Goal: Task Accomplishment & Management: Manage account settings

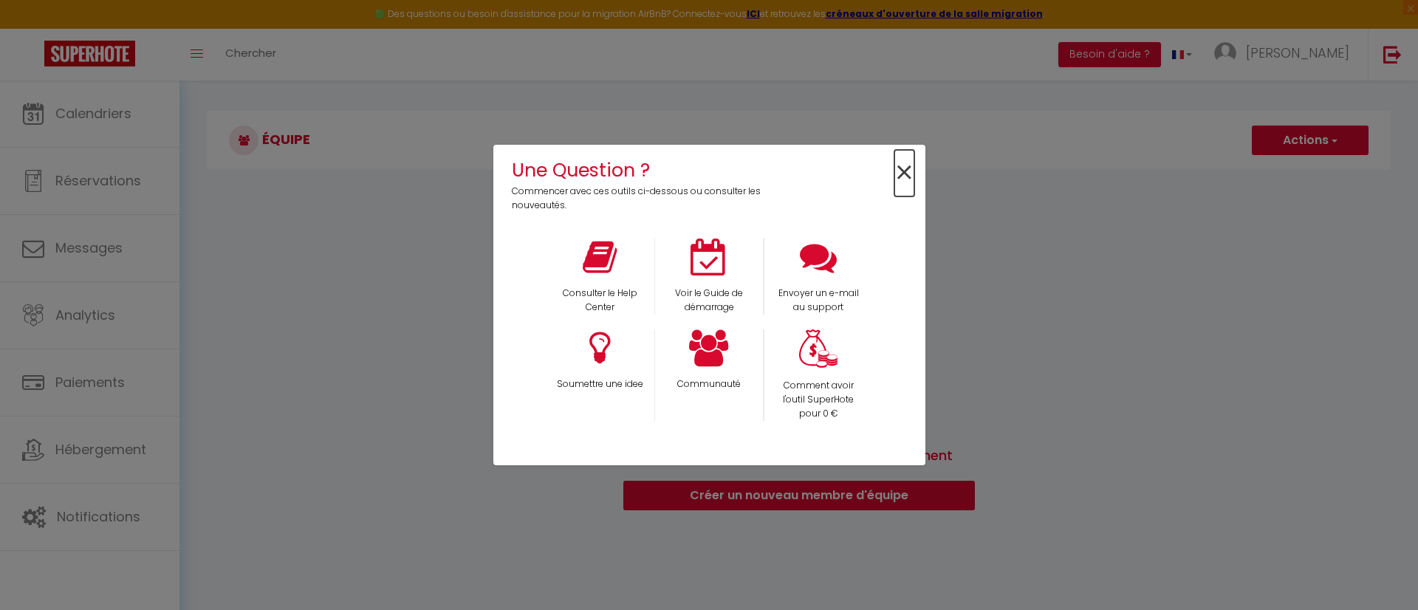
click at [902, 171] on span "×" at bounding box center [904, 173] width 20 height 47
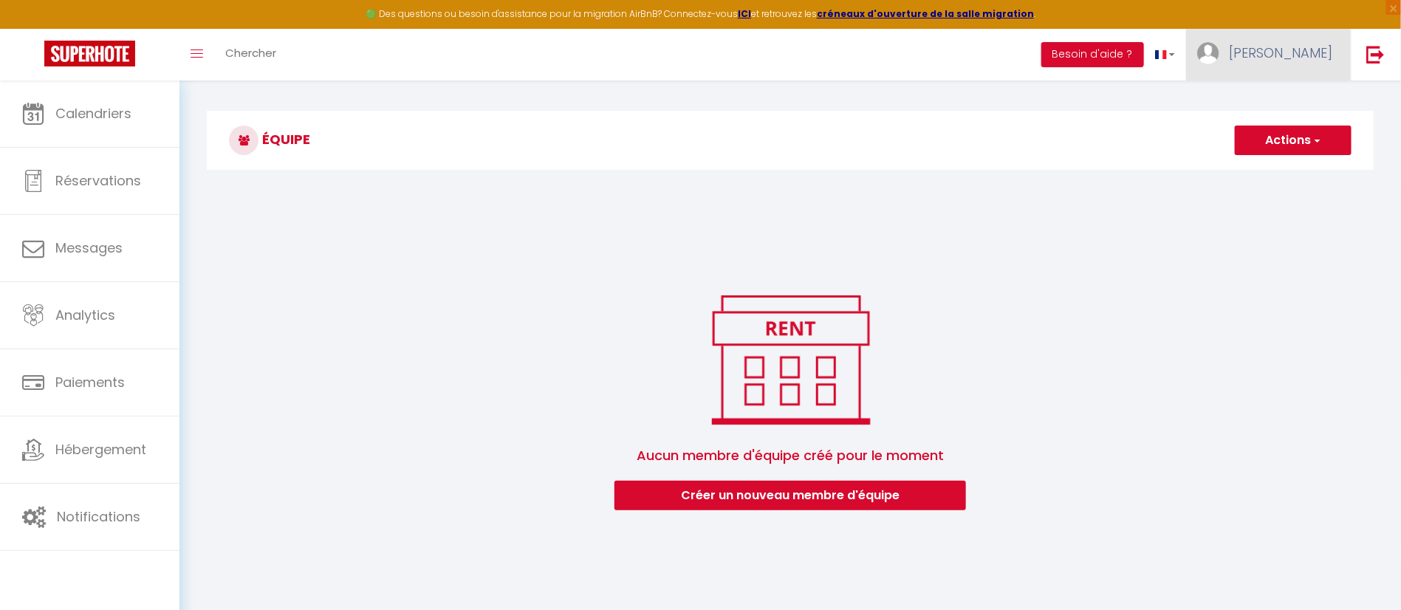
click at [1301, 56] on span "[PERSON_NAME]" at bounding box center [1280, 53] width 103 height 18
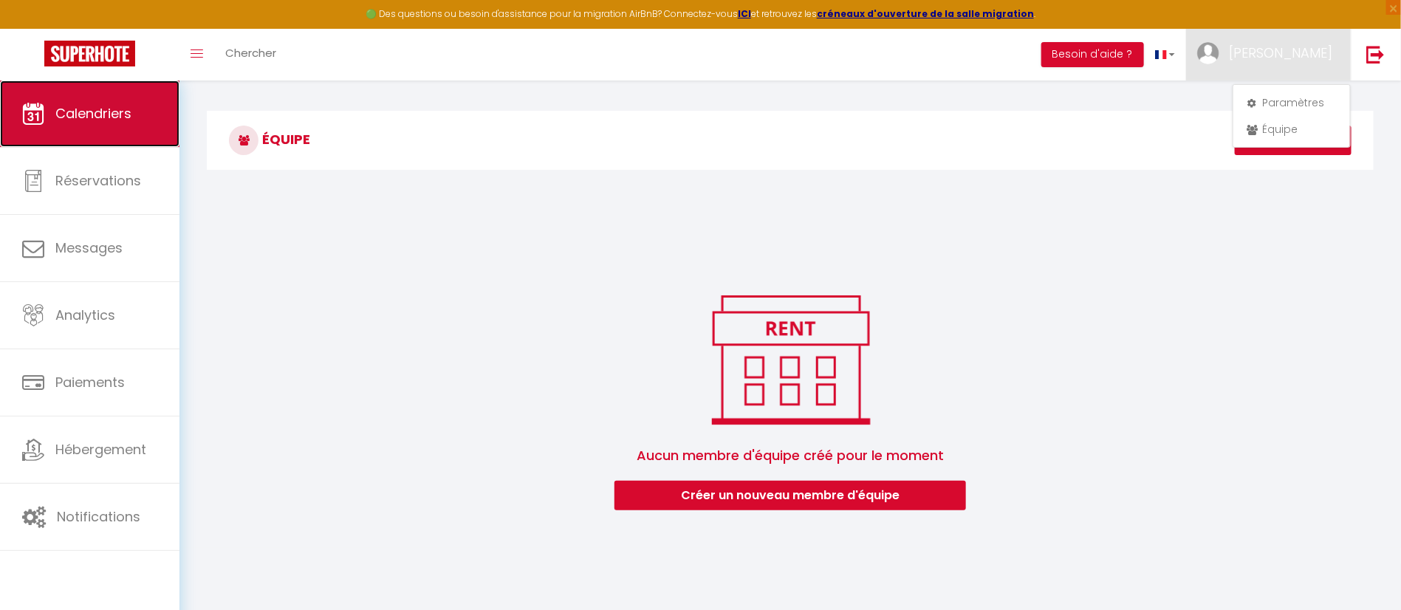
click at [96, 112] on span "Calendriers" at bounding box center [93, 113] width 76 height 18
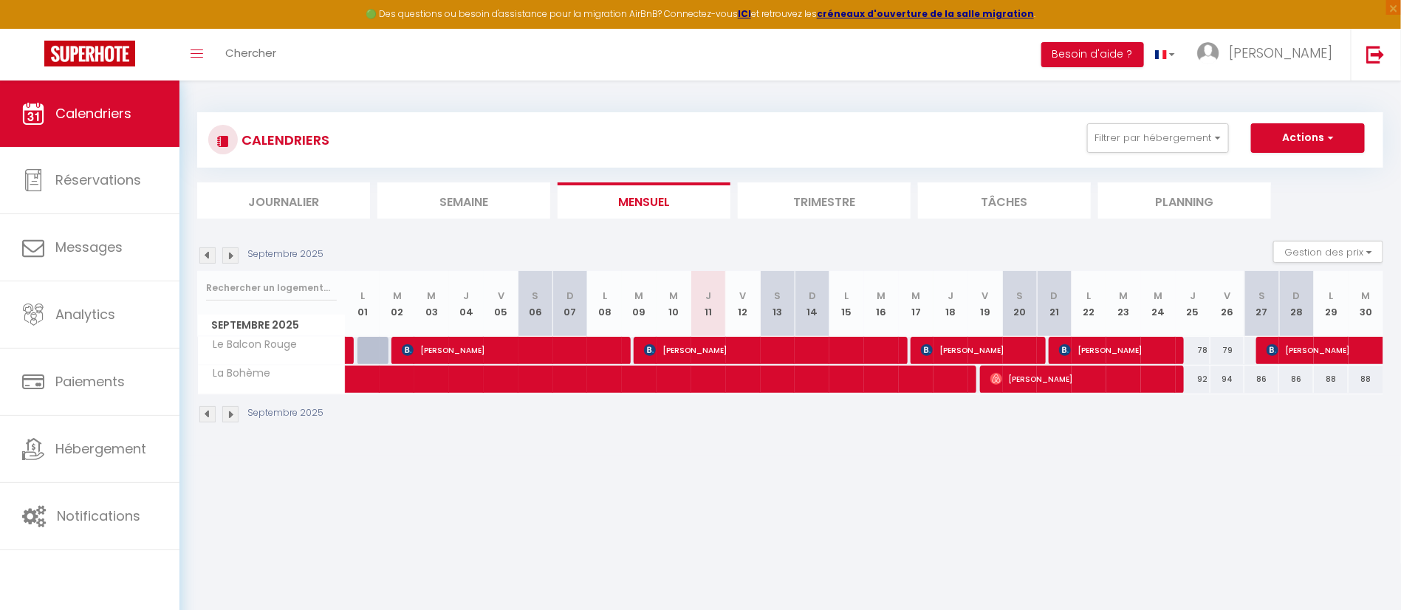
click at [798, 213] on li "Trimestre" at bounding box center [824, 200] width 173 height 36
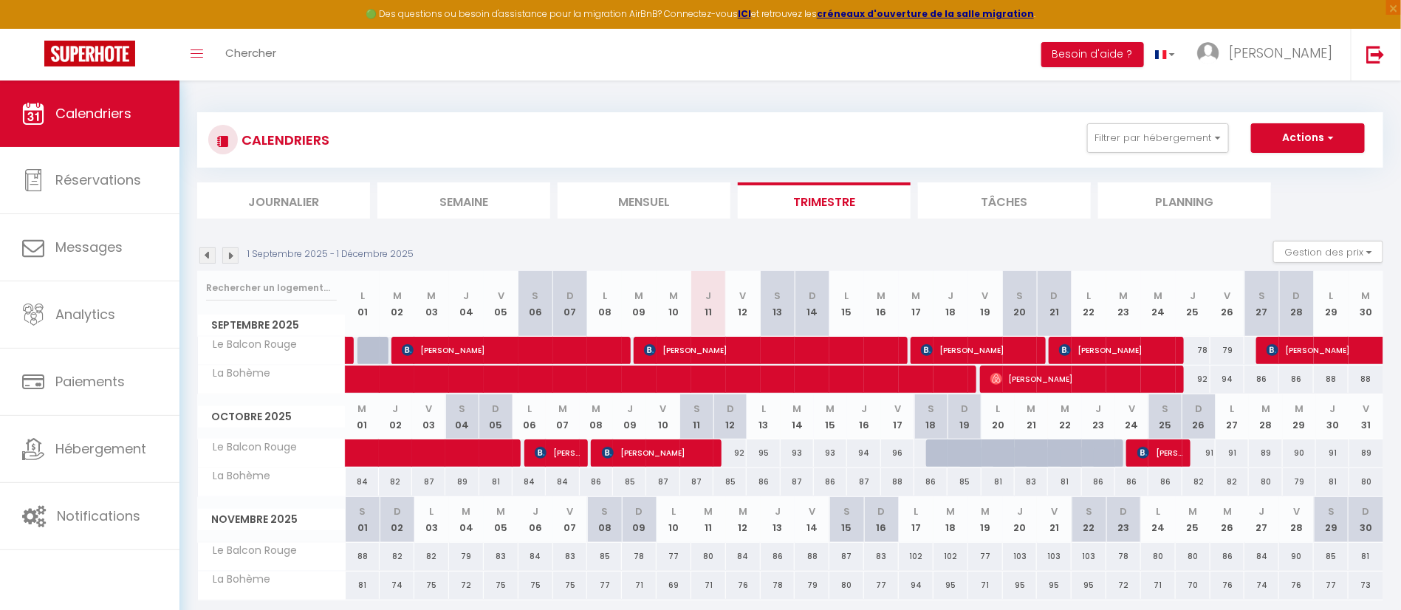
click at [654, 218] on li "Mensuel" at bounding box center [644, 200] width 173 height 36
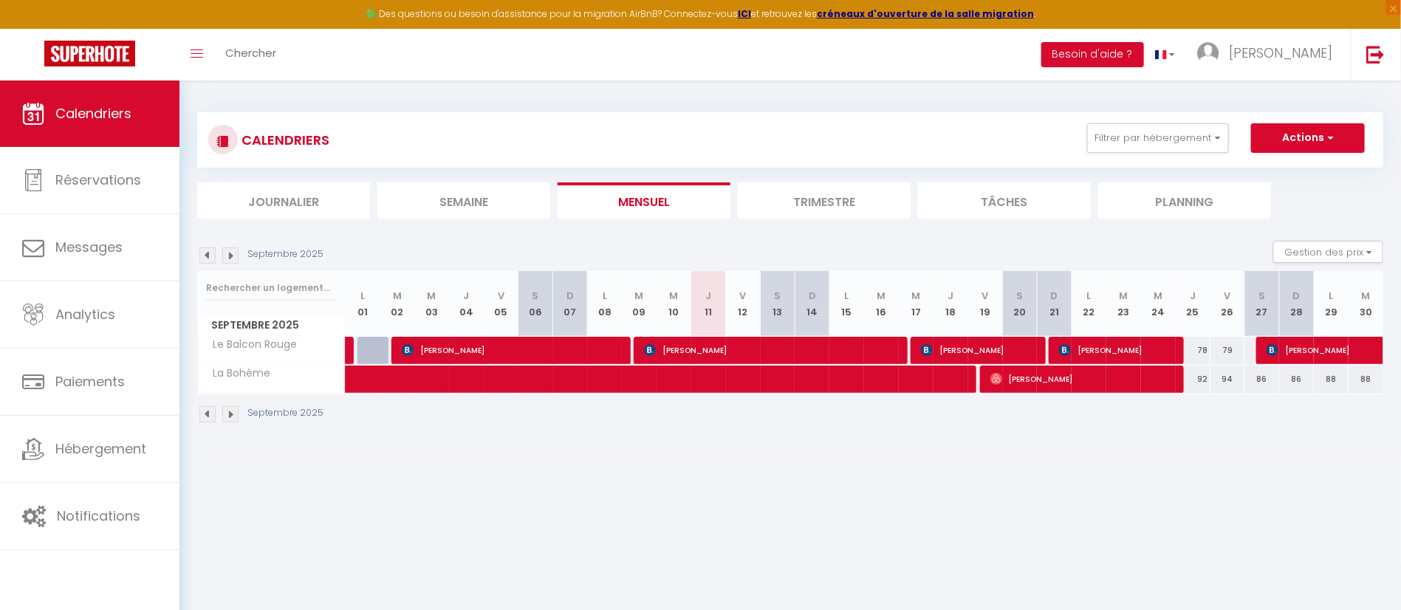
click at [826, 202] on li "Trimestre" at bounding box center [824, 200] width 173 height 36
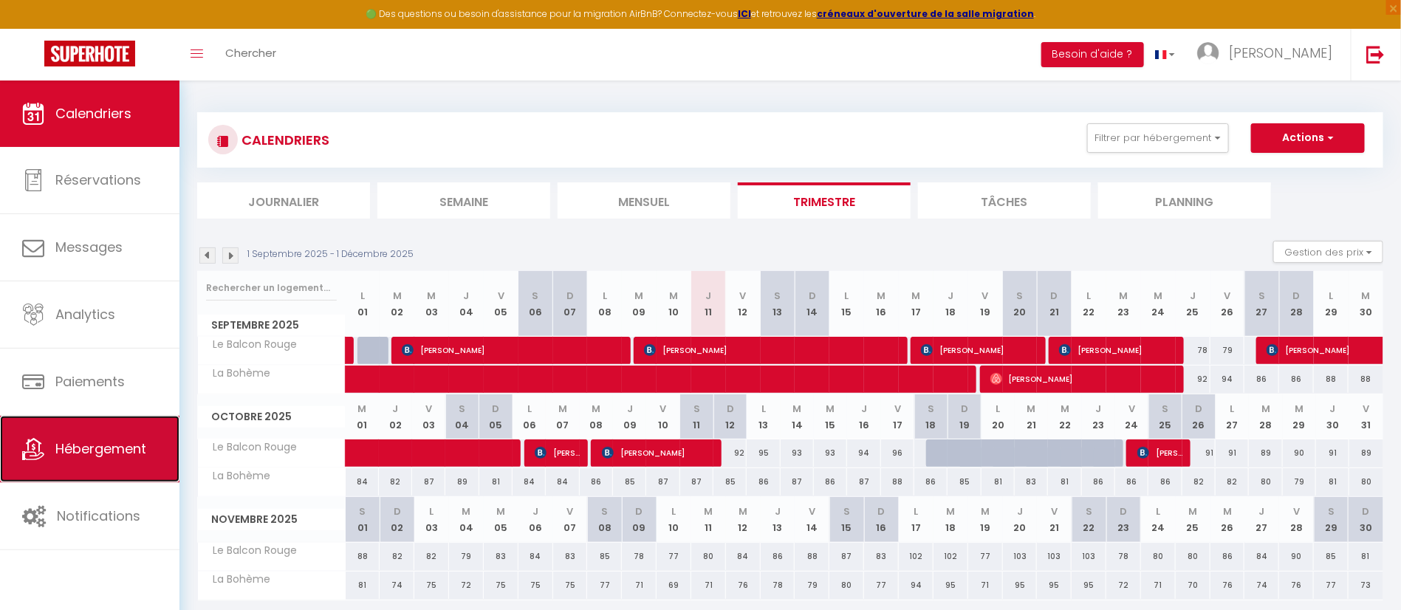
click at [123, 446] on span "Hébergement" at bounding box center [100, 448] width 91 height 18
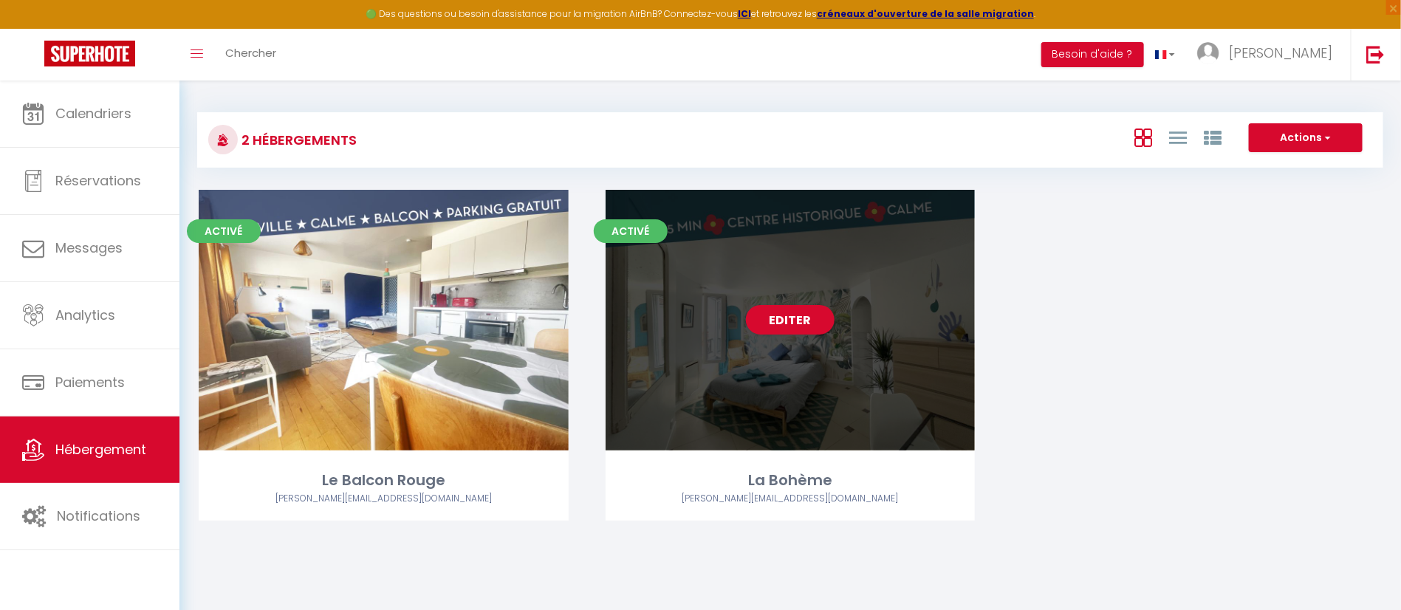
click at [765, 340] on div "Editer" at bounding box center [791, 320] width 370 height 261
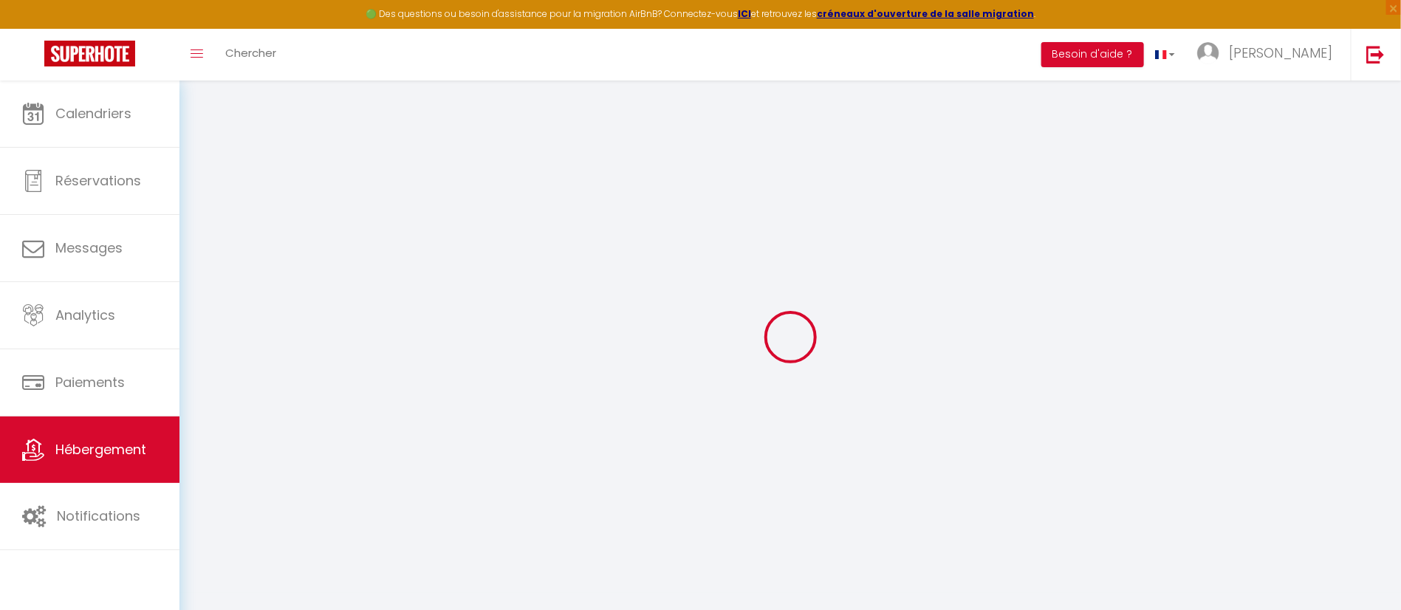
select select "+ 22 %"
select select "+ 8 %"
select select "2513-939000178037215868"
select select
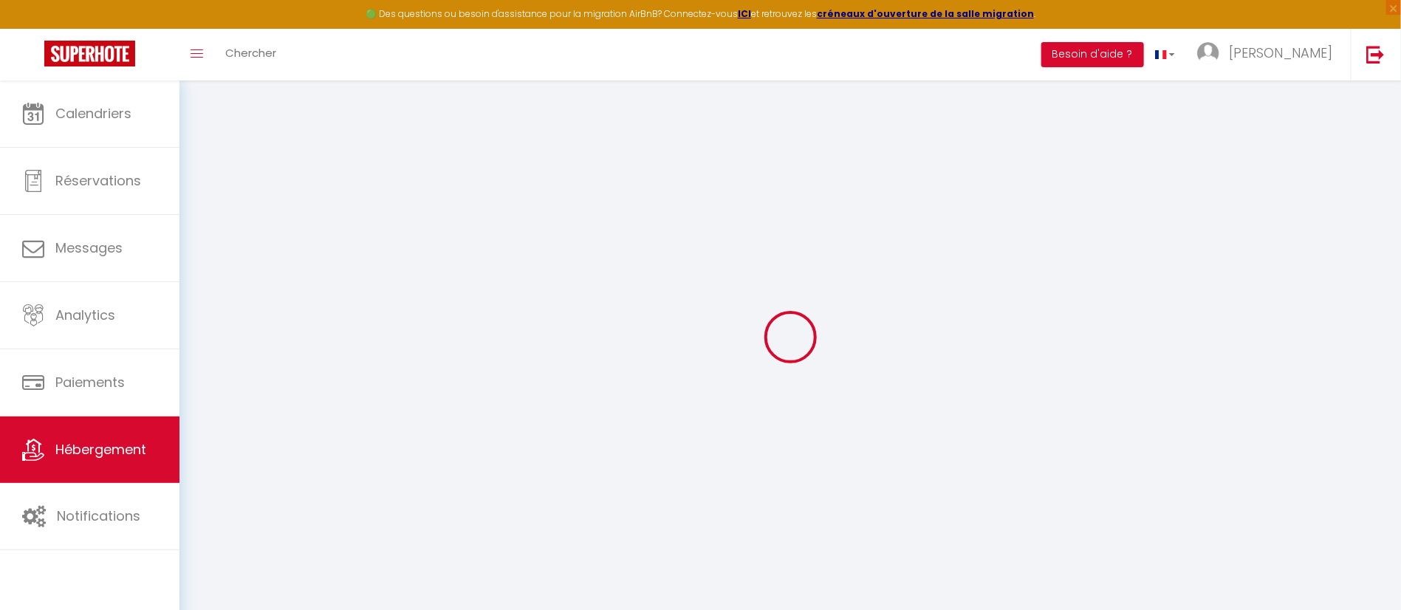
checkbox input "false"
select select "365"
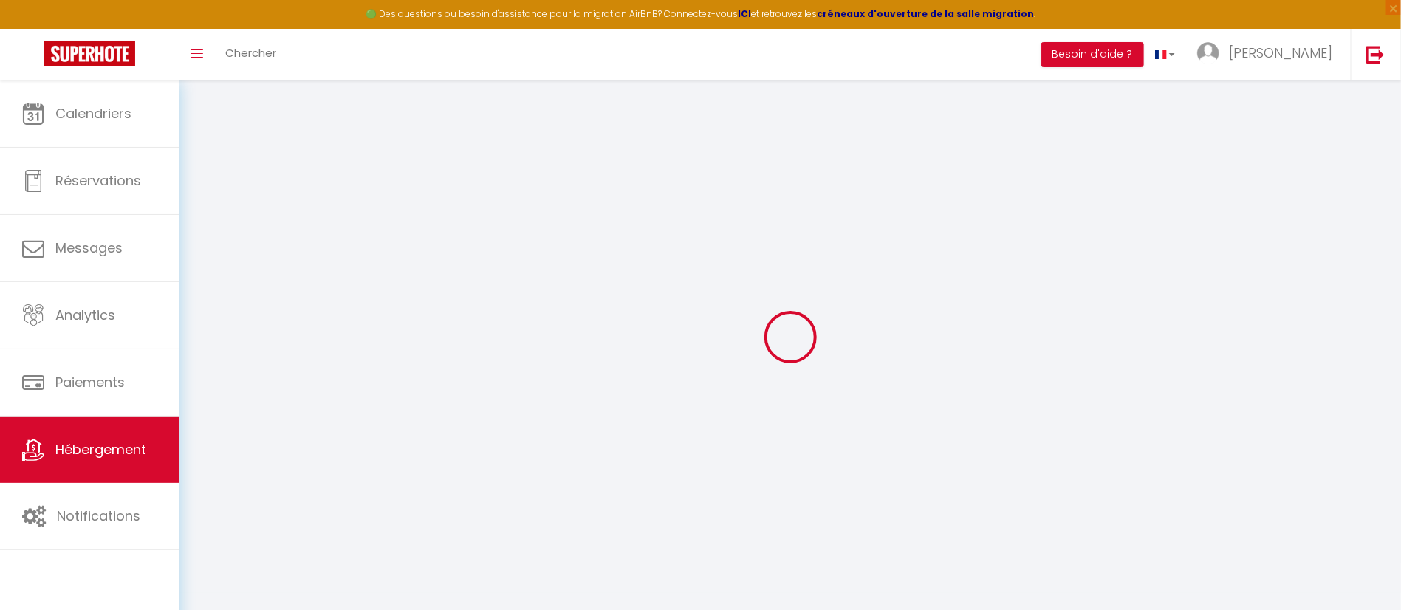
select select "1"
select select "well_reviewed_guests"
select select "EUR"
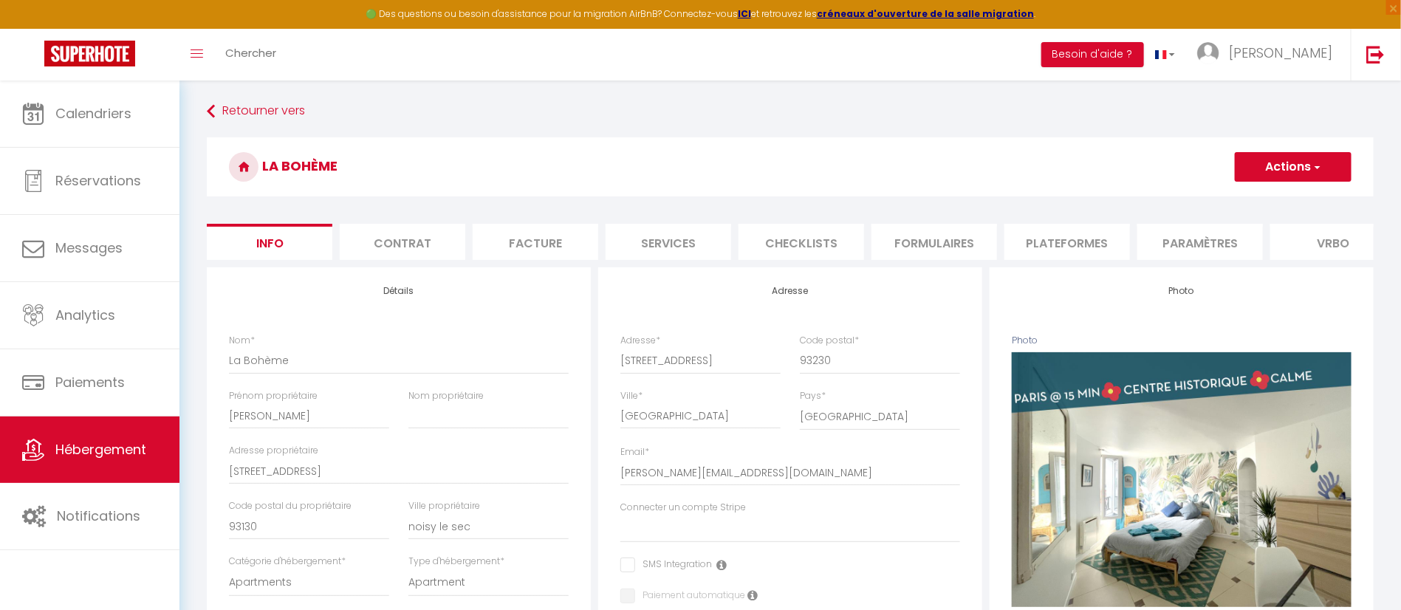
click at [1078, 242] on li "Plateformes" at bounding box center [1067, 242] width 126 height 36
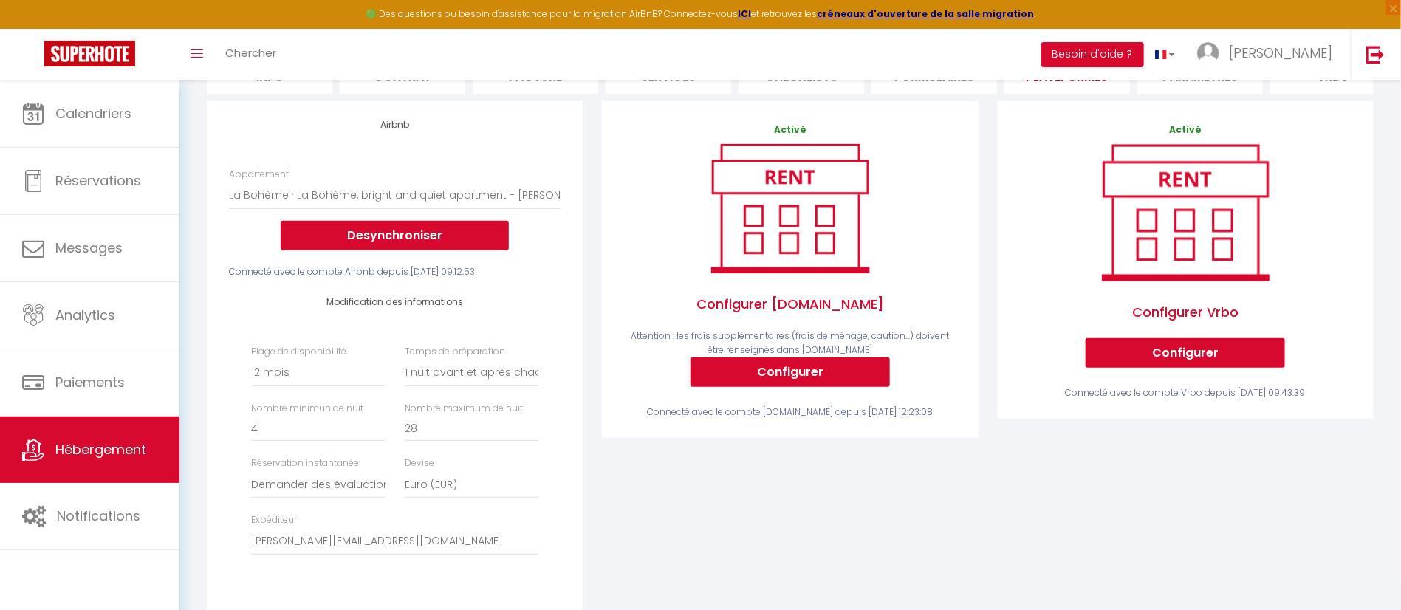
scroll to position [169, 0]
